Goal: Task Accomplishment & Management: Complete application form

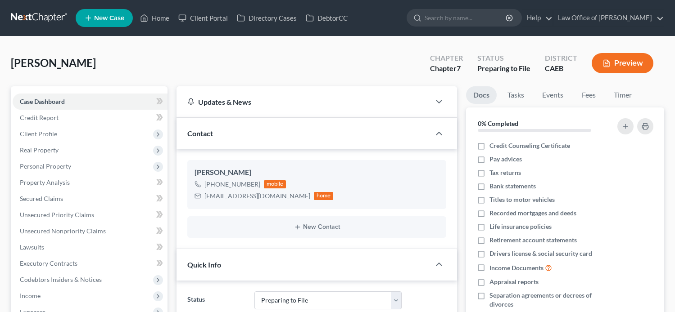
select select "17"
select select "0"
click at [150, 25] on link "Home" at bounding box center [154, 18] width 38 height 16
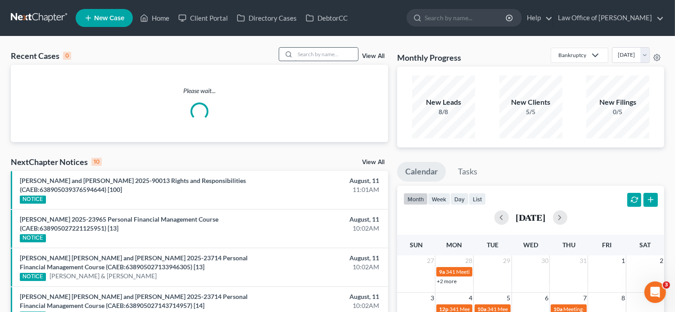
click at [309, 55] on input "search" at bounding box center [326, 54] width 63 height 13
paste input "[PERSON_NAME]"
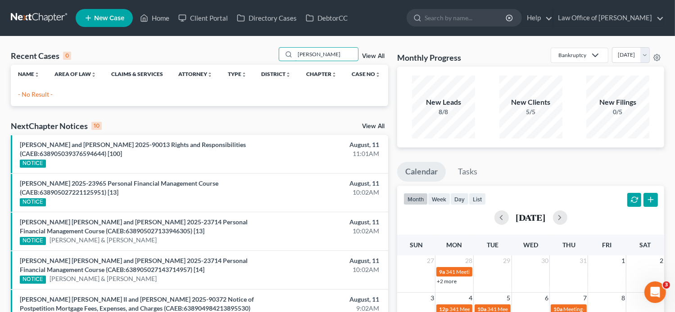
type input "[PERSON_NAME]"
drag, startPoint x: 337, startPoint y: 59, endPoint x: 282, endPoint y: 60, distance: 54.5
click at [282, 60] on div "[PERSON_NAME]" at bounding box center [319, 54] width 80 height 14
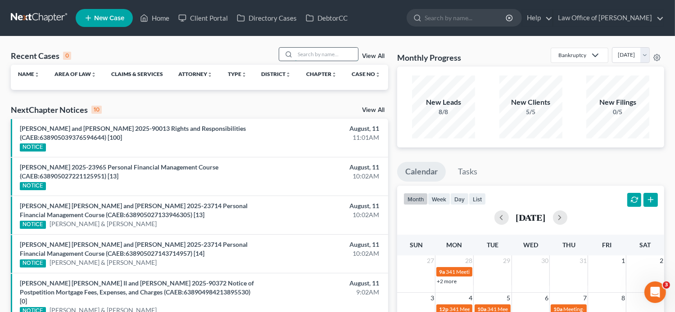
paste input "[PERSON_NAME]"
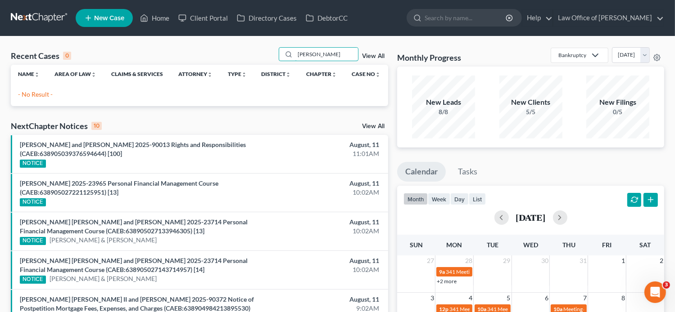
drag, startPoint x: 335, startPoint y: 55, endPoint x: 274, endPoint y: 55, distance: 60.8
click at [274, 55] on div "Recent Cases 0 [PERSON_NAME] View All" at bounding box center [199, 56] width 377 height 18
paste input "Hello, please review and sign the [MEDICAL_DATA] Agreement. If you have any que…"
type input "Hello, please review and sign the [MEDICAL_DATA] Agreement. If you have any que…"
drag, startPoint x: 356, startPoint y: 52, endPoint x: 261, endPoint y: 56, distance: 94.6
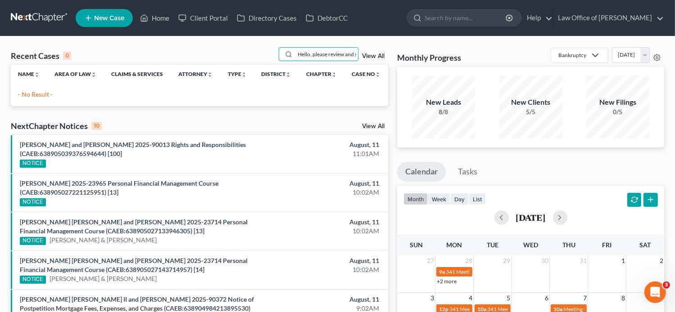
click at [261, 56] on div "Recent Cases 0 Hello, please review and sign the [MEDICAL_DATA] Agreement. If y…" at bounding box center [199, 56] width 377 height 18
type input "J"
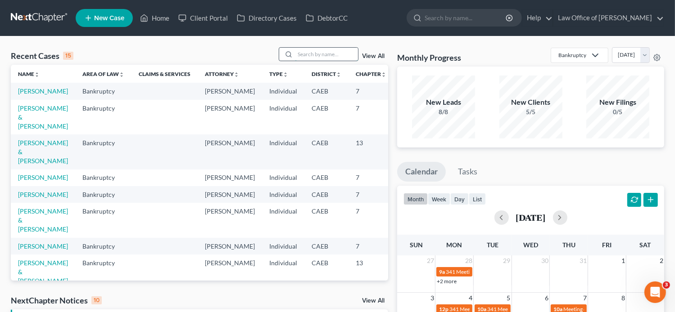
click at [315, 56] on input "search" at bounding box center [326, 54] width 63 height 13
paste input "[PERSON_NAME]"
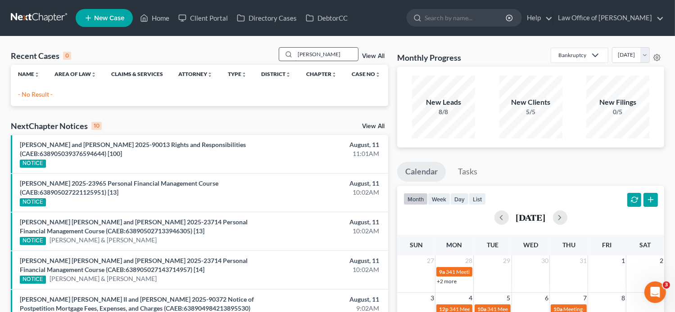
click at [304, 53] on input "[PERSON_NAME]" at bounding box center [326, 54] width 63 height 13
type input "[PERSON_NAME]"
click at [107, 25] on link "New Case" at bounding box center [104, 18] width 57 height 18
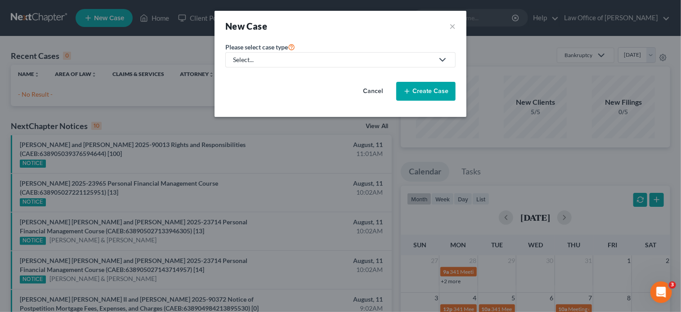
click at [405, 60] on div "Select..." at bounding box center [333, 59] width 201 height 9
click at [259, 75] on div "Bankruptcy" at bounding box center [250, 77] width 32 height 9
select select "8"
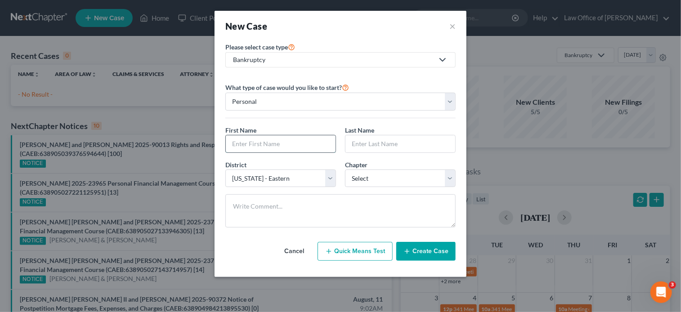
click at [293, 142] on input "text" at bounding box center [281, 143] width 110 height 17
paste input "[PERSON_NAME]"
type input "[PERSON_NAME]"
click at [395, 148] on input "text" at bounding box center [401, 143] width 110 height 17
paste input "[PERSON_NAME]"
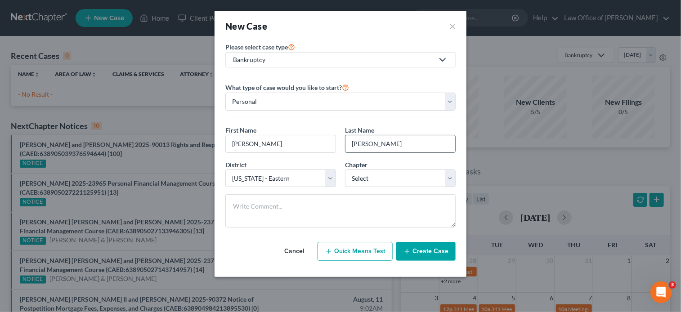
click at [372, 144] on input "[PERSON_NAME]" at bounding box center [401, 143] width 110 height 17
type input "[PERSON_NAME]"
click at [242, 143] on input "[PERSON_NAME]" at bounding box center [281, 143] width 110 height 17
drag, startPoint x: 274, startPoint y: 149, endPoint x: 245, endPoint y: 141, distance: 30.1
click at [245, 141] on input "[PERSON_NAME]" at bounding box center [281, 143] width 110 height 17
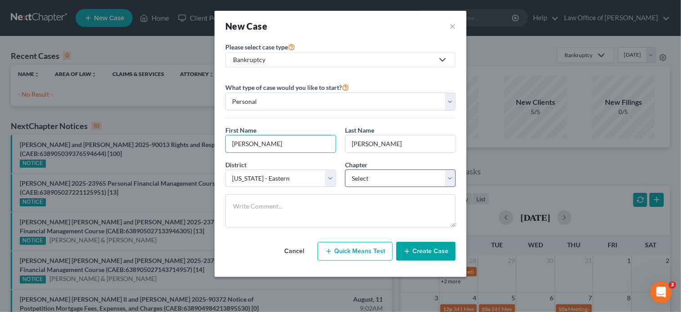
type input "[PERSON_NAME]"
click at [413, 182] on select "Select 7 11 12 13" at bounding box center [400, 179] width 111 height 18
select select "0"
click at [345, 170] on select "Select 7 11 12 13" at bounding box center [400, 179] width 111 height 18
click at [437, 252] on button "Create Case" at bounding box center [426, 251] width 59 height 19
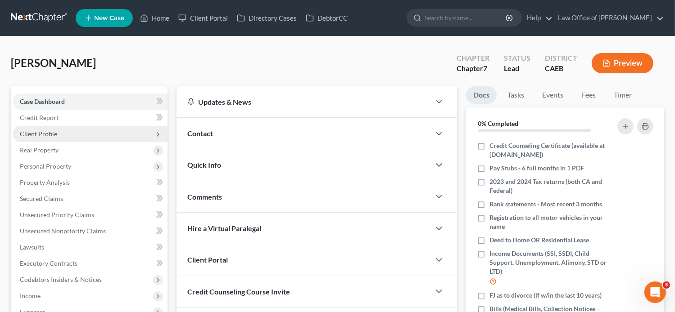
click at [45, 131] on span "Client Profile" at bounding box center [38, 134] width 37 height 8
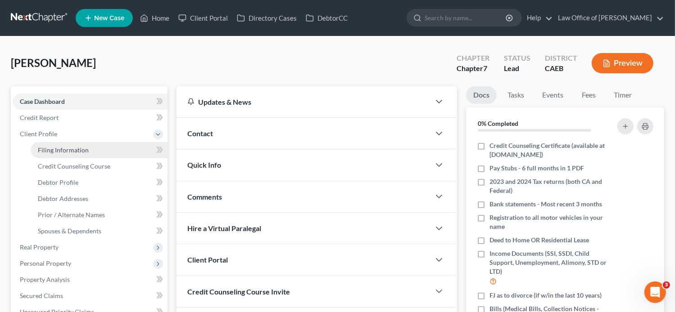
click at [81, 152] on span "Filing Information" at bounding box center [63, 150] width 51 height 8
select select "1"
select select "0"
select select "8"
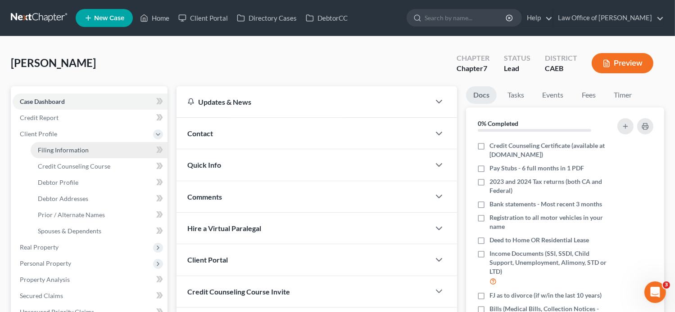
select select "4"
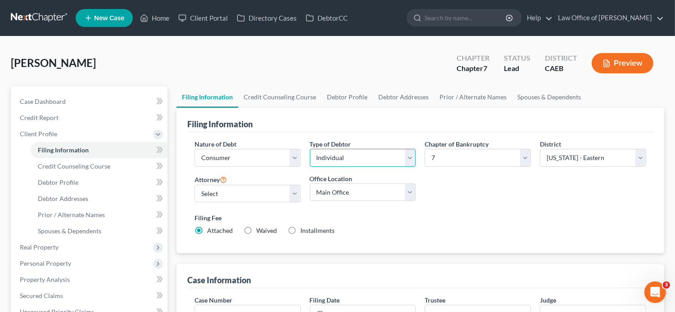
click at [410, 156] on select "Select Individual Joint" at bounding box center [363, 158] width 106 height 18
select select "1"
click at [310, 149] on select "Select Individual Joint" at bounding box center [363, 158] width 106 height 18
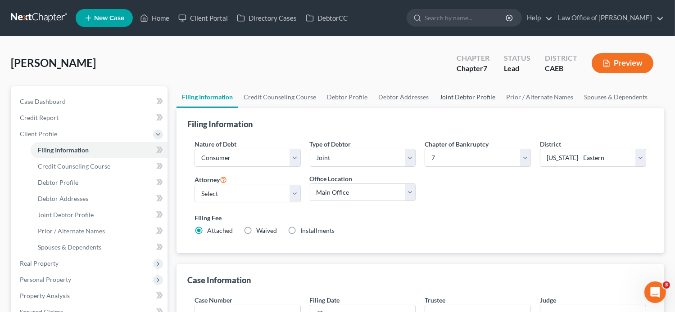
click at [468, 100] on link "Joint Debtor Profile" at bounding box center [467, 97] width 67 height 22
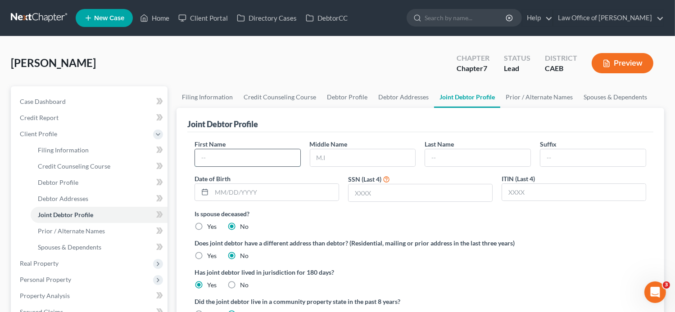
click at [295, 152] on input "text" at bounding box center [247, 157] width 105 height 17
paste input "[PERSON_NAME]"
type input "[PERSON_NAME]"
click at [496, 149] on input "text" at bounding box center [477, 157] width 105 height 17
paste input "[PERSON_NAME]"
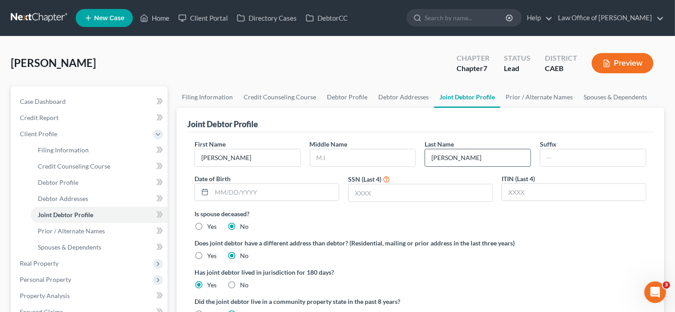
click at [459, 159] on input "[PERSON_NAME]" at bounding box center [477, 157] width 105 height 17
type input "[PERSON_NAME]"
click at [228, 156] on input "[PERSON_NAME]" at bounding box center [247, 157] width 105 height 17
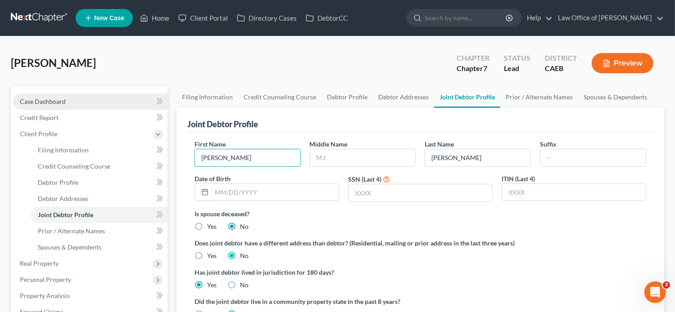
type input "[PERSON_NAME]"
click at [52, 103] on span "Case Dashboard" at bounding box center [43, 102] width 46 height 8
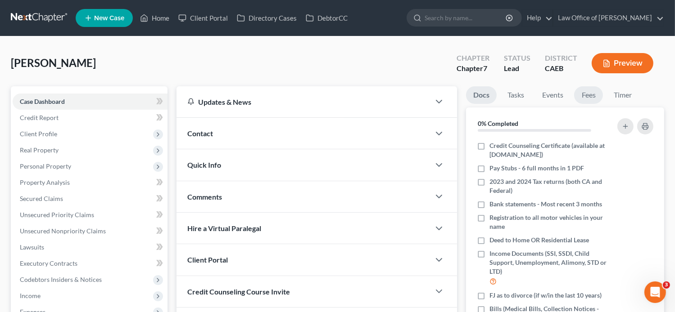
click at [596, 98] on link "Fees" at bounding box center [588, 95] width 29 height 18
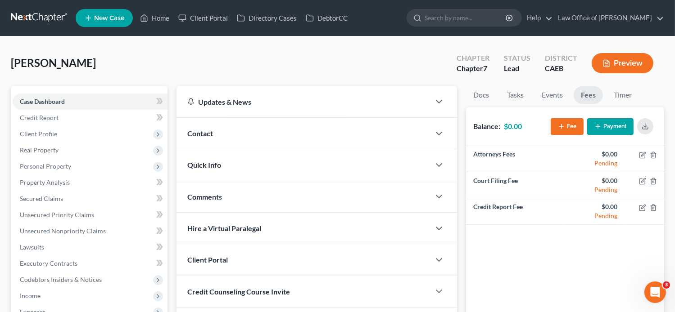
click at [213, 38] on div "[PERSON_NAME] Upgraded Chapter Chapter 7 Status Lead District CAEB Preview Peti…" at bounding box center [337, 257] width 675 height 442
click at [572, 126] on button "Fee" at bounding box center [567, 126] width 33 height 17
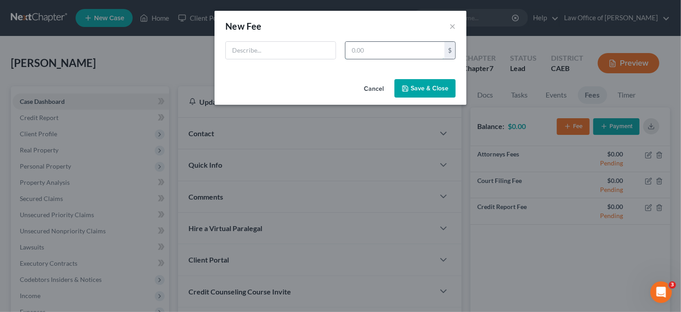
click at [394, 45] on input "text" at bounding box center [395, 50] width 99 height 17
type input "2,798"
click at [294, 52] on input "text" at bounding box center [281, 50] width 110 height 17
type input "[MEDICAL_DATA] Agreement"
click at [414, 81] on button "Save & Close" at bounding box center [425, 88] width 61 height 19
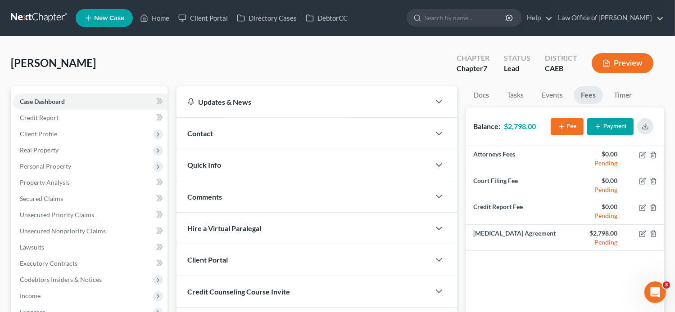
click at [228, 54] on div "[PERSON_NAME] Upgraded Chapter Chapter 7 Status Lead District CAEB Preview" at bounding box center [337, 66] width 653 height 39
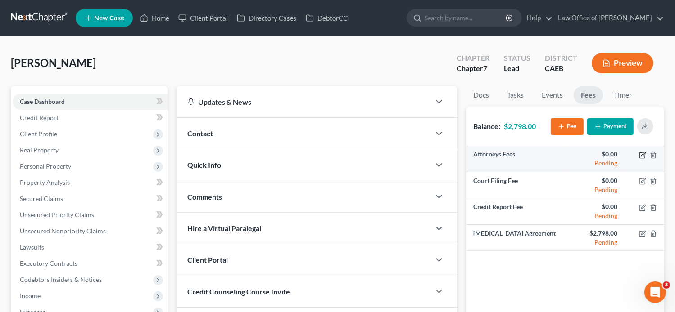
click at [644, 157] on icon "button" at bounding box center [642, 155] width 7 height 7
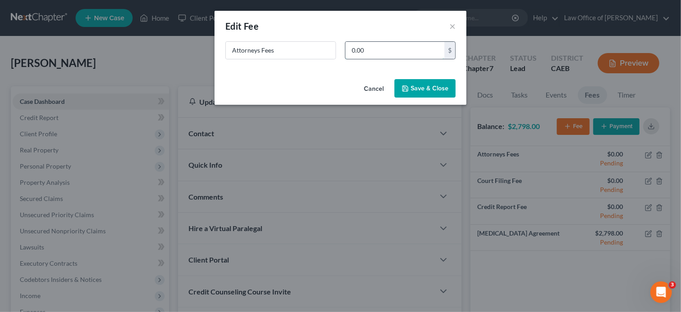
click at [412, 55] on input "0.00" at bounding box center [395, 50] width 99 height 17
type input "500"
click at [438, 84] on button "Save & Close" at bounding box center [425, 88] width 61 height 19
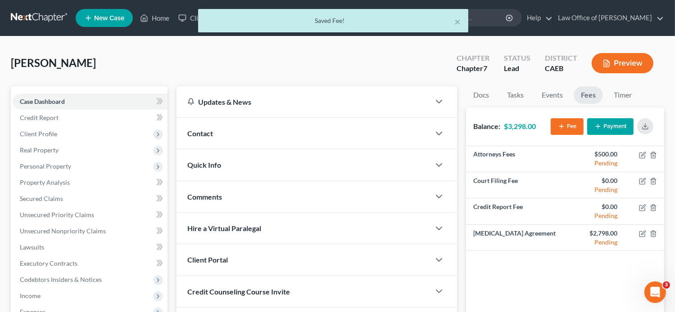
click at [387, 62] on div "[PERSON_NAME] Upgraded Chapter Chapter 7 Status Lead District CAEB Preview" at bounding box center [337, 66] width 653 height 39
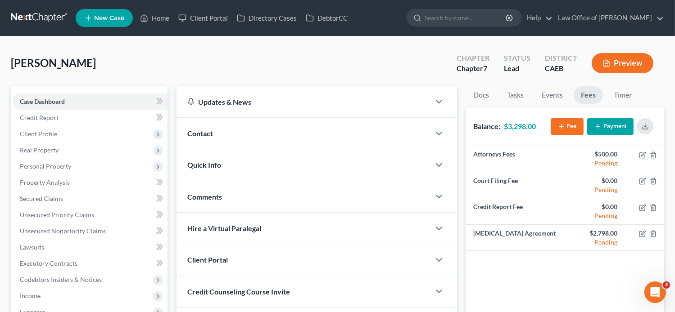
click at [214, 55] on div "[PERSON_NAME] Upgraded Chapter Chapter 7 Status Lead District CAEB Preview" at bounding box center [337, 66] width 653 height 39
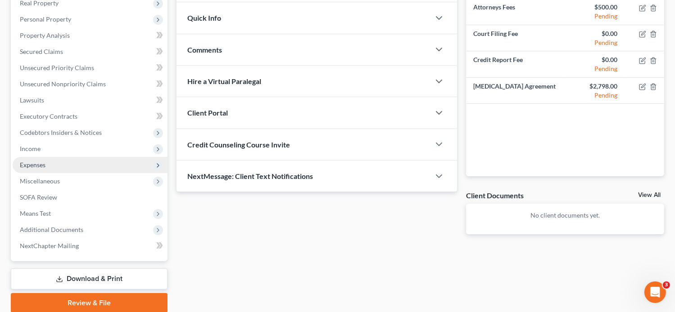
scroll to position [167, 0]
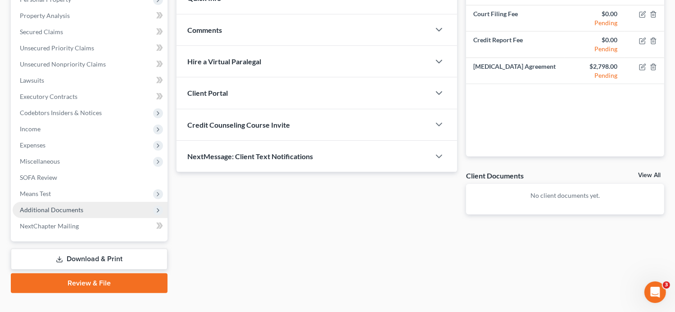
click at [70, 214] on span "Additional Documents" at bounding box center [90, 210] width 155 height 16
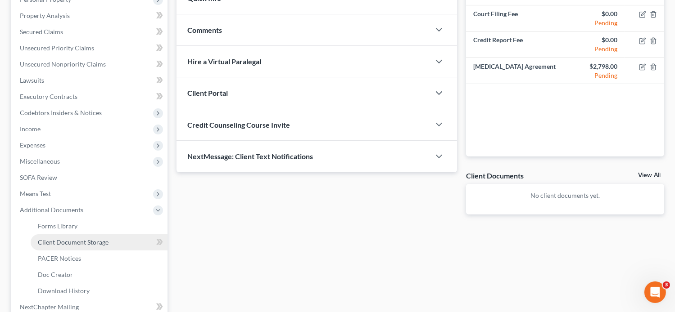
click at [77, 241] on span "Client Document Storage" at bounding box center [73, 243] width 71 height 8
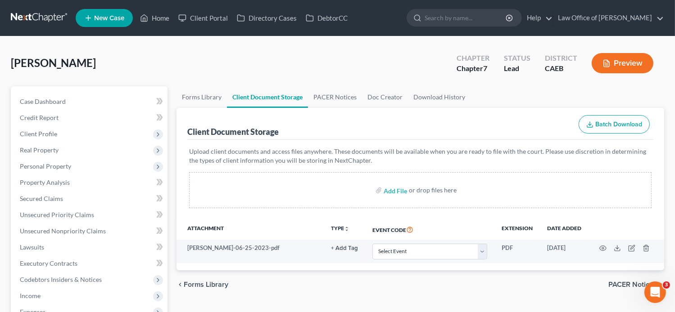
click at [490, 122] on div "Client Document Storage Batch Download" at bounding box center [420, 124] width 466 height 32
click at [61, 101] on span "Case Dashboard" at bounding box center [43, 102] width 46 height 8
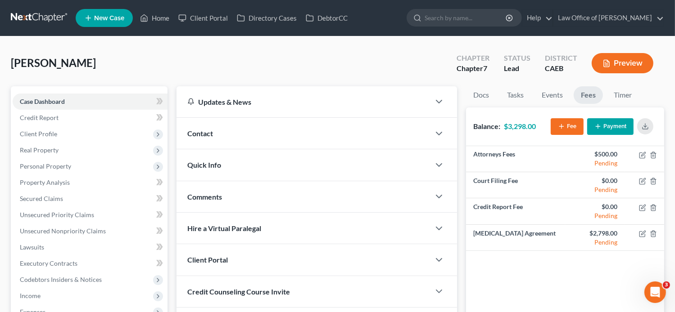
click at [227, 133] on div "Contact" at bounding box center [303, 133] width 254 height 31
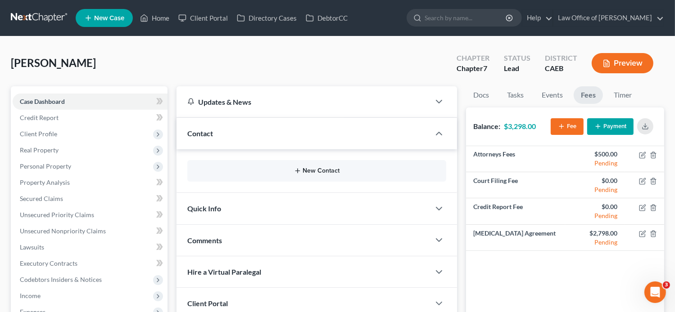
click at [298, 168] on icon "button" at bounding box center [297, 170] width 7 height 7
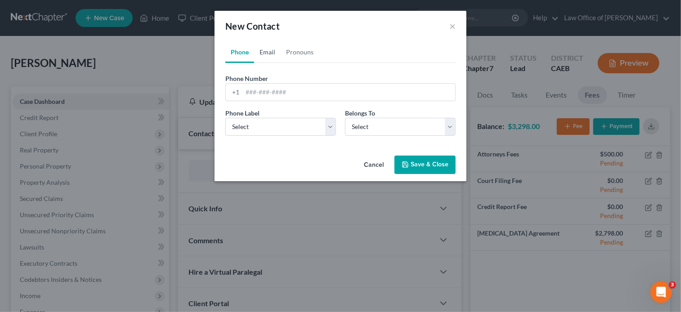
click at [261, 50] on link "Email" at bounding box center [267, 52] width 27 height 22
click at [262, 91] on input "email" at bounding box center [349, 92] width 213 height 17
paste input "[EMAIL_ADDRESS][DOMAIN_NAME]"
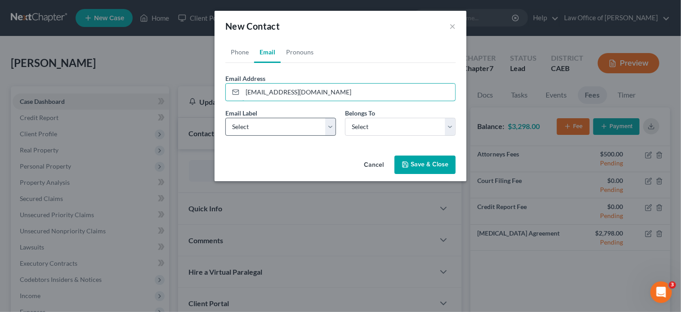
type input "[EMAIL_ADDRESS][DOMAIN_NAME]"
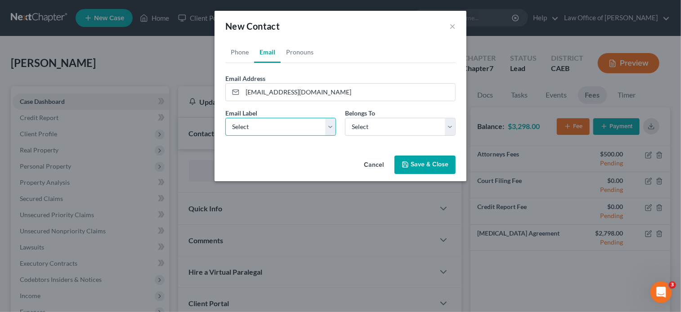
click at [247, 128] on select "Select Home Work Other" at bounding box center [281, 127] width 111 height 18
select select "0"
click at [226, 118] on select "Select Home Work Other" at bounding box center [281, 127] width 111 height 18
click at [364, 137] on div "Email Label Select Home Work Other Belongs To * Select Client Spouse Other" at bounding box center [340, 125] width 239 height 35
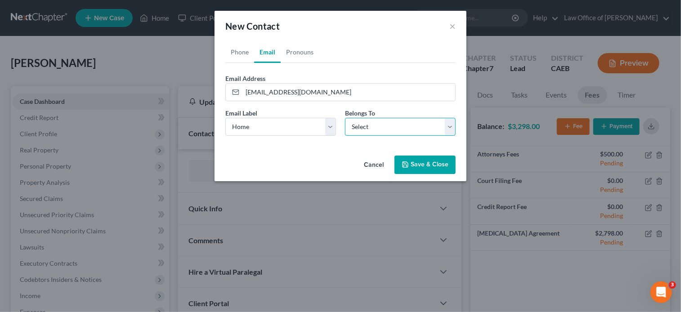
click at [363, 130] on select "Select Client Spouse Other" at bounding box center [400, 127] width 111 height 18
select select "0"
click at [345, 118] on select "Select Client Spouse Other" at bounding box center [400, 127] width 111 height 18
select select "0"
click at [239, 57] on link "Phone" at bounding box center [240, 52] width 29 height 22
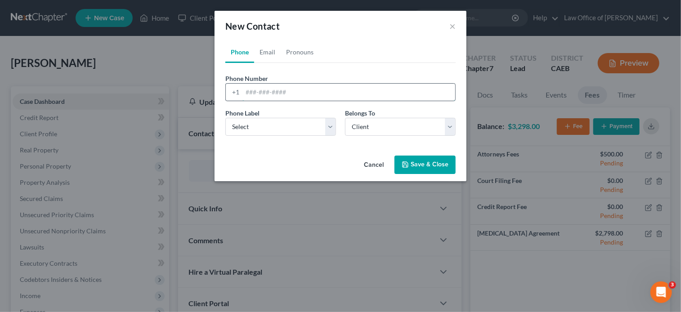
click at [272, 91] on input "tel" at bounding box center [349, 92] width 213 height 17
paste input "[PHONE_NUMBER]"
click at [246, 91] on input "[PHONE_NUMBER]" at bounding box center [349, 92] width 213 height 17
type input "[PHONE_NUMBER]"
click at [276, 126] on select "Select Mobile Home Work Other" at bounding box center [281, 127] width 111 height 18
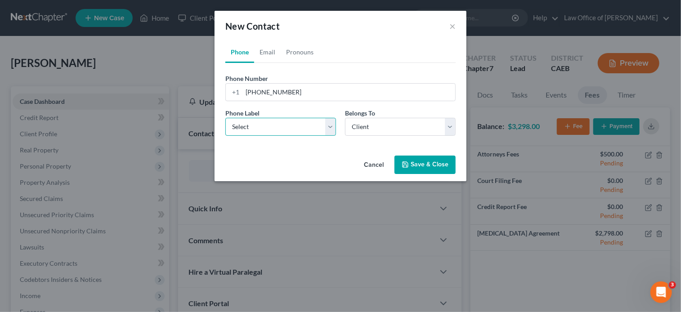
select select "0"
click at [226, 118] on select "Select Mobile Home Work Other" at bounding box center [281, 127] width 111 height 18
click at [426, 167] on button "Save & Close" at bounding box center [425, 165] width 61 height 19
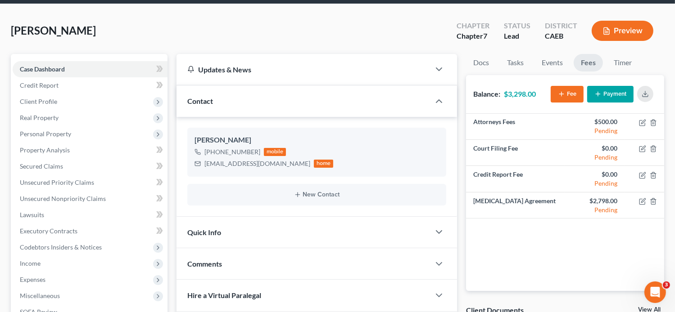
scroll to position [77, 0]
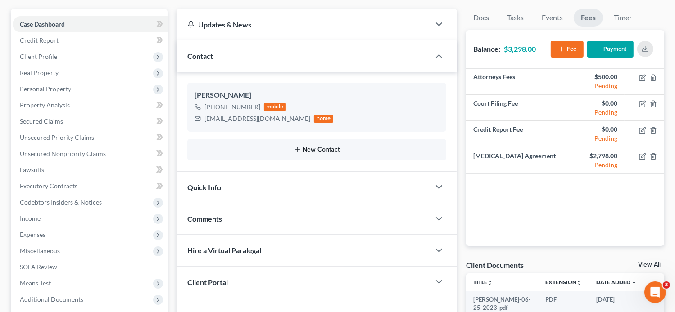
click at [313, 149] on button "New Contact" at bounding box center [316, 149] width 245 height 7
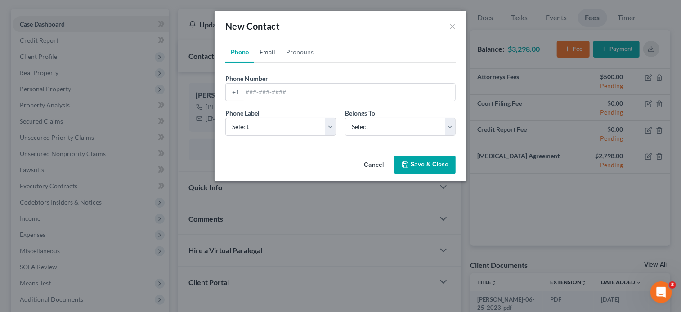
click at [265, 57] on link "Email" at bounding box center [267, 52] width 27 height 22
click at [273, 91] on input "email" at bounding box center [349, 92] width 213 height 17
paste input "[EMAIL_ADDRESS][DOMAIN_NAME]"
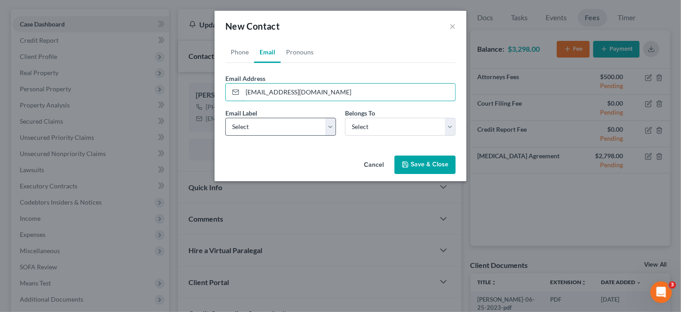
type input "[EMAIL_ADDRESS][DOMAIN_NAME]"
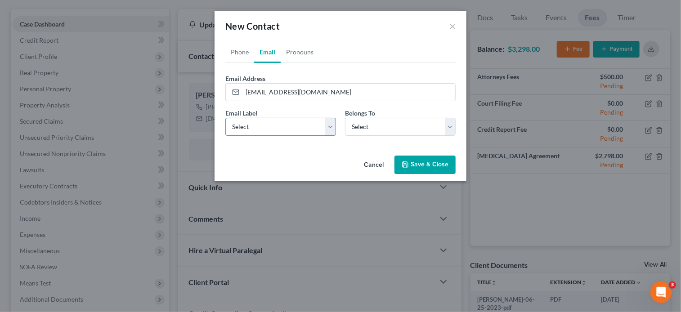
click at [251, 130] on select "Select Home Work Other" at bounding box center [281, 127] width 111 height 18
select select "0"
click at [226, 118] on select "Select Home Work Other" at bounding box center [281, 127] width 111 height 18
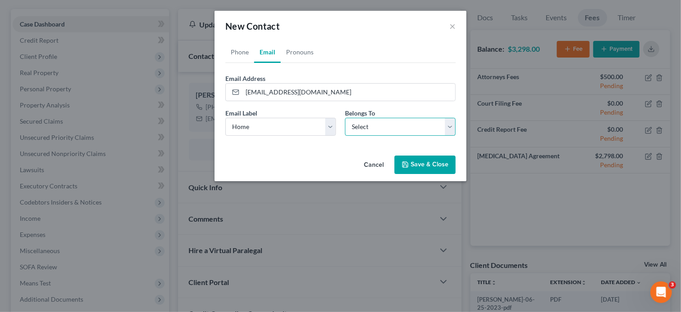
click at [372, 129] on select "Select Client Spouse Other" at bounding box center [400, 127] width 111 height 18
select select "1"
click at [345, 118] on select "Select Client Spouse Other" at bounding box center [400, 127] width 111 height 18
click at [353, 162] on div "Cancel Save & Close" at bounding box center [341, 167] width 252 height 30
click at [428, 164] on button "Save & Close" at bounding box center [425, 165] width 61 height 19
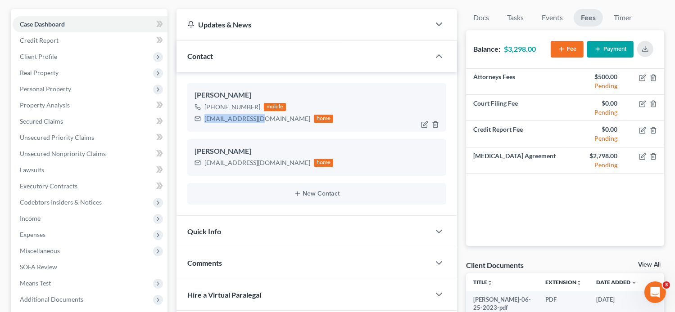
drag, startPoint x: 256, startPoint y: 119, endPoint x: 203, endPoint y: 116, distance: 53.2
click at [203, 116] on div "[EMAIL_ADDRESS][DOMAIN_NAME] home" at bounding box center [263, 119] width 139 height 12
copy div "[EMAIL_ADDRESS][DOMAIN_NAME]"
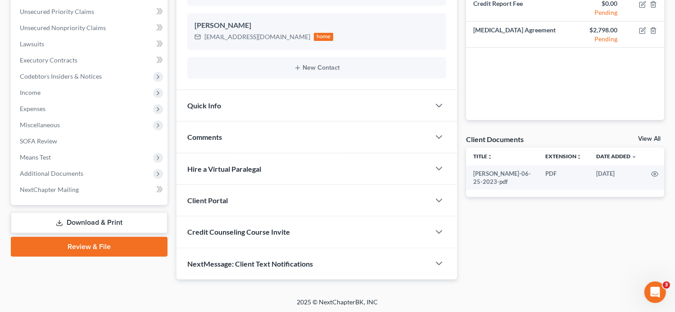
click at [236, 207] on div "Client Portal" at bounding box center [303, 200] width 254 height 31
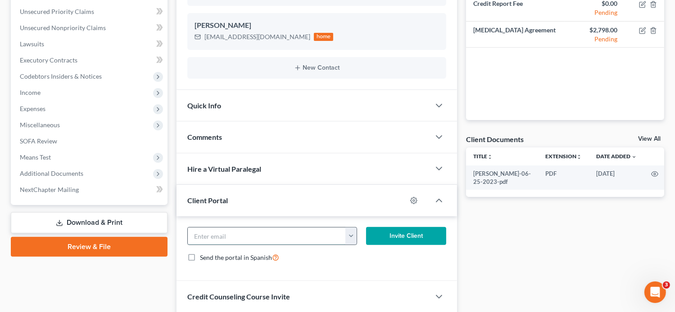
click at [267, 229] on input "email" at bounding box center [267, 236] width 158 height 17
paste input "[EMAIL_ADDRESS][DOMAIN_NAME]"
type input "[EMAIL_ADDRESS][DOMAIN_NAME]"
click at [428, 231] on button "Invite Client" at bounding box center [406, 236] width 81 height 18
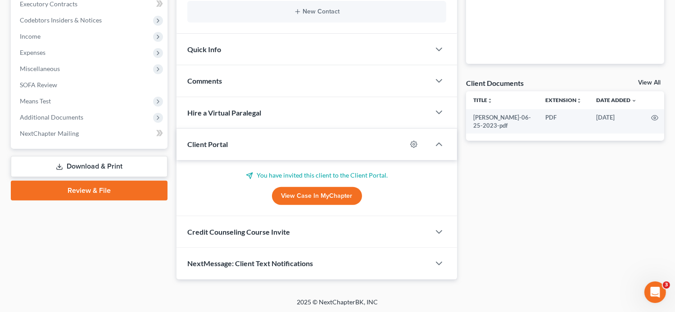
click at [266, 238] on div "Credit Counseling Course Invite" at bounding box center [303, 232] width 254 height 31
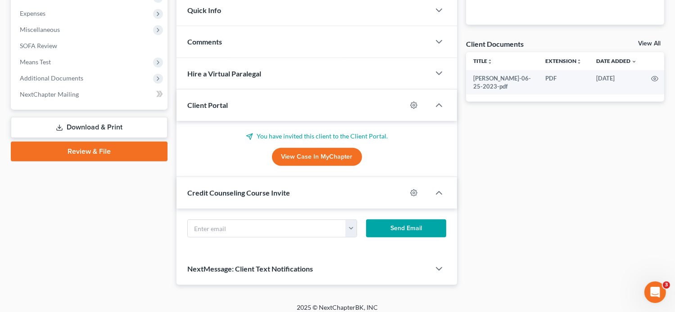
scroll to position [307, 0]
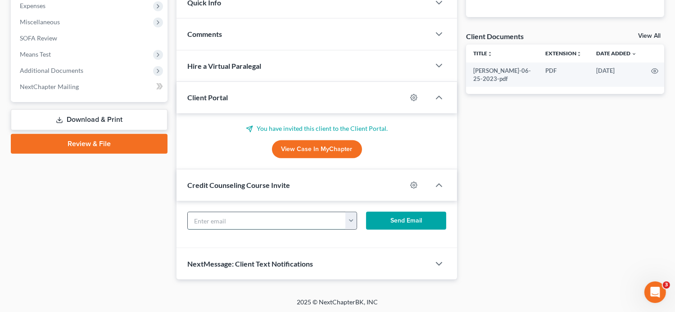
click at [256, 219] on input "text" at bounding box center [267, 220] width 158 height 17
paste input "[EMAIL_ADDRESS][DOMAIN_NAME]"
type input "[EMAIL_ADDRESS][DOMAIN_NAME]"
click at [412, 221] on button "Send Email" at bounding box center [406, 221] width 81 height 18
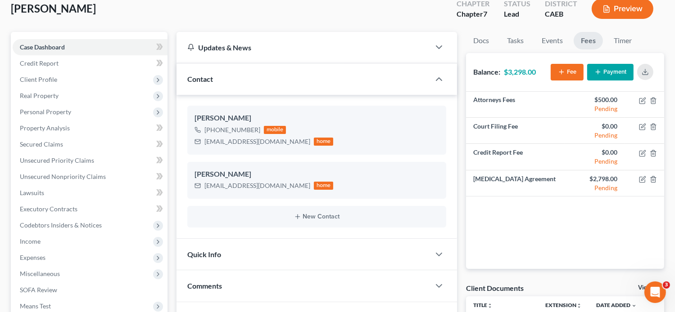
scroll to position [0, 0]
